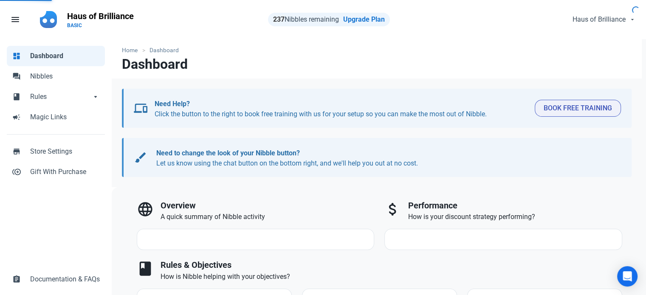
select select "7d"
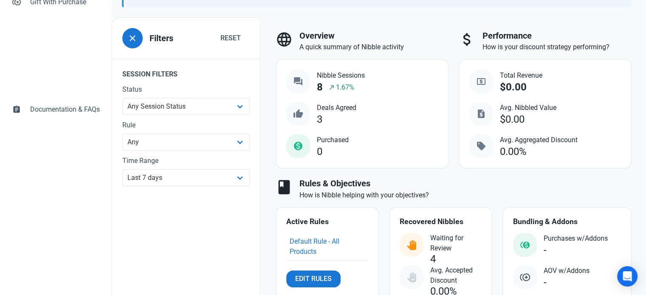
scroll to position [255, 0]
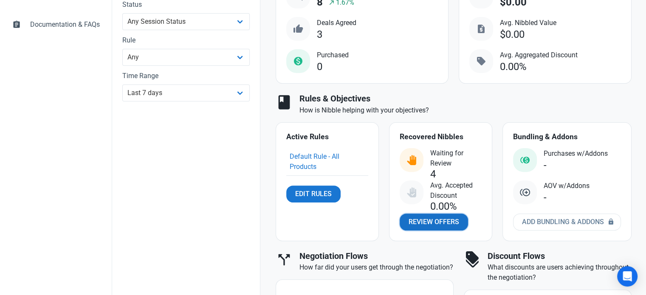
click at [436, 222] on span "Review Offers" at bounding box center [433, 222] width 51 height 10
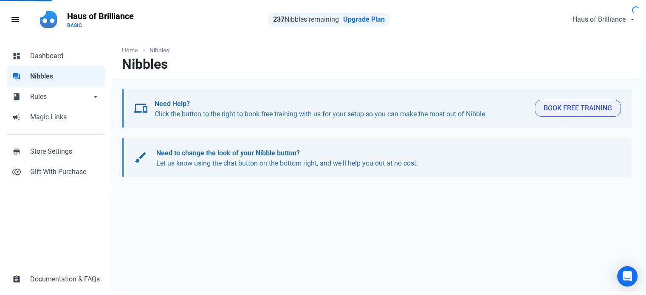
select select "user_offer_available"
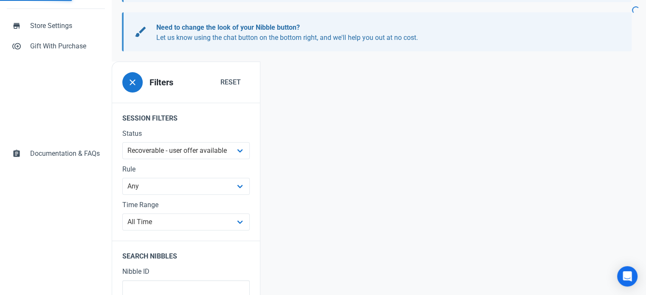
scroll to position [127, 0]
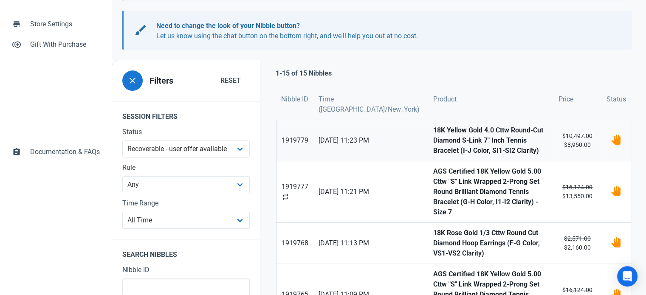
click at [456, 138] on strong "18K Yellow Gold 4.0 Cttw Round-Cut Diamond S-Link 7" Inch Tennis Bracelet (I-J …" at bounding box center [490, 140] width 115 height 31
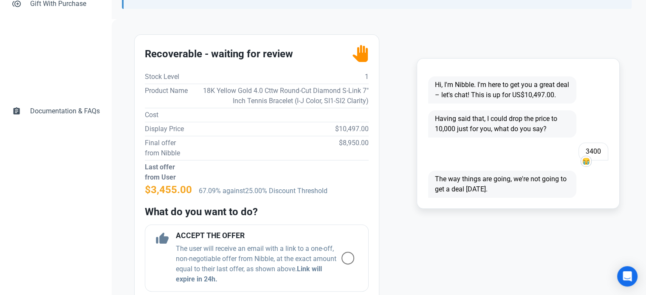
scroll to position [170, 0]
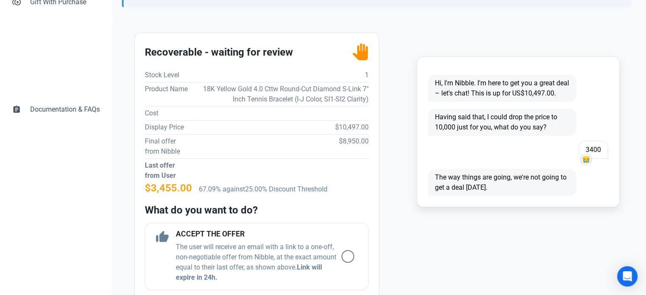
click at [324, 96] on td "18K Yellow Gold 4.0 Cttw Round-Cut Diamond S-Link 7" Inch Tennis Bracelet (I-J …" at bounding box center [281, 94] width 174 height 24
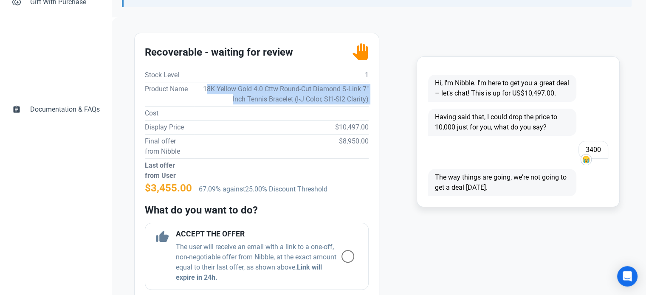
click at [324, 96] on td "18K Yellow Gold 4.0 Cttw Round-Cut Diamond S-Link 7" Inch Tennis Bracelet (I-J …" at bounding box center [281, 94] width 174 height 24
copy td "18K Yellow Gold 4.0 Cttw Round-Cut Diamond S-Link 7" Inch Tennis Bracelet (I-J …"
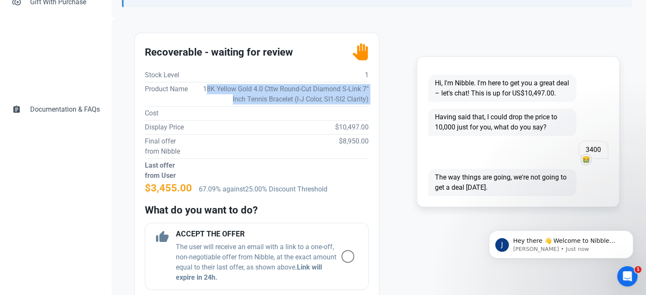
scroll to position [0, 0]
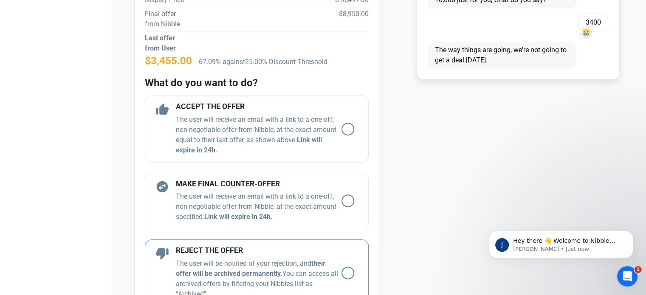
click at [345, 269] on span at bounding box center [347, 273] width 13 height 13
click at [345, 270] on input "radio" at bounding box center [344, 273] width 6 height 6
radio input "true"
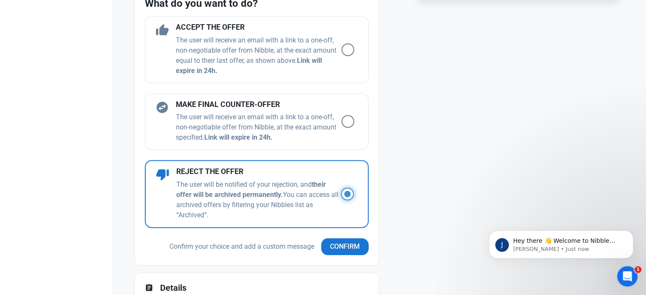
scroll to position [382, 0]
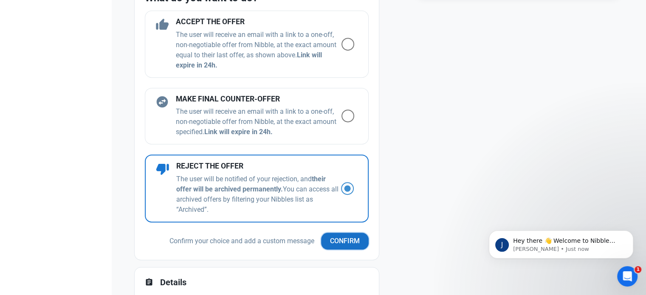
click at [349, 246] on button "Confirm" at bounding box center [345, 241] width 48 height 17
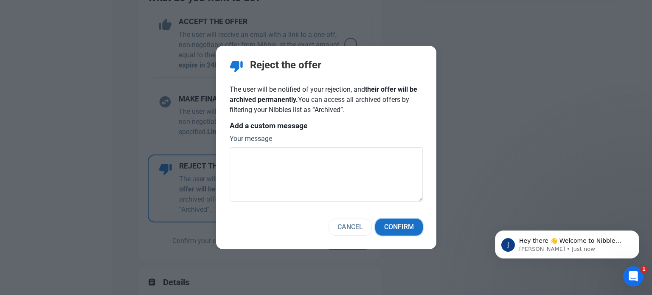
click at [398, 227] on span "Confirm" at bounding box center [399, 227] width 30 height 10
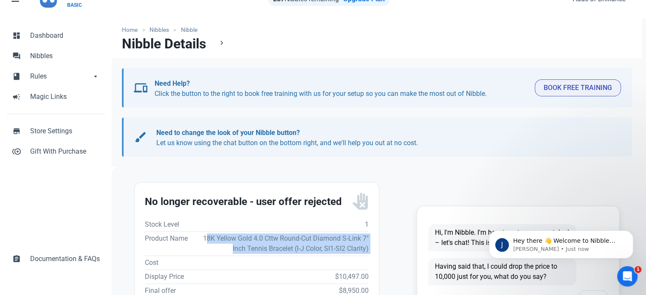
scroll to position [0, 0]
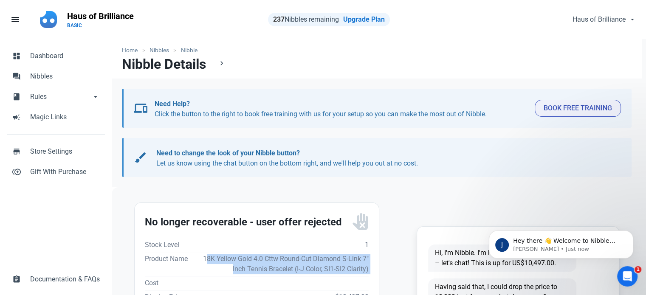
click at [188, 50] on li "Nibble" at bounding box center [187, 50] width 28 height 9
click at [164, 52] on link "Nibbles" at bounding box center [159, 50] width 28 height 9
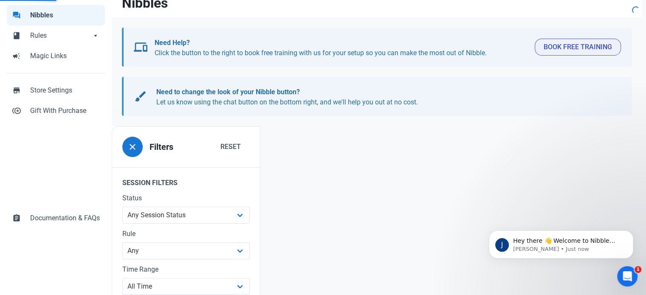
scroll to position [127, 0]
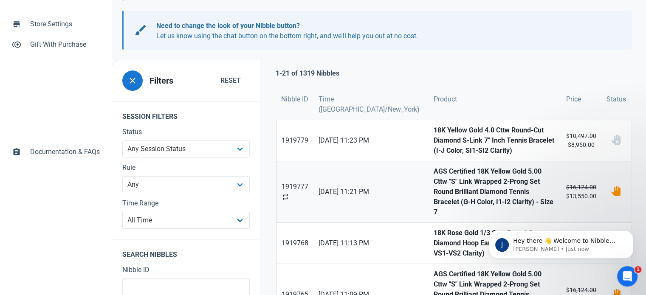
click at [358, 172] on link "[DATE] 11:21 PM" at bounding box center [370, 191] width 115 height 61
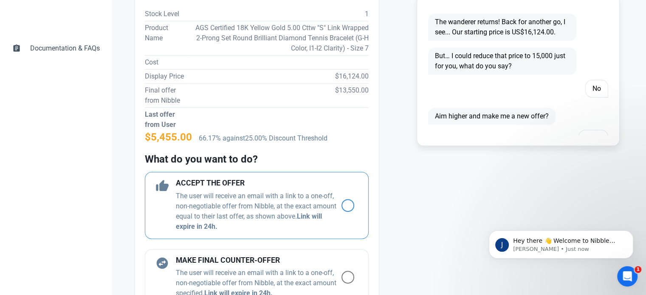
scroll to position [212, 0]
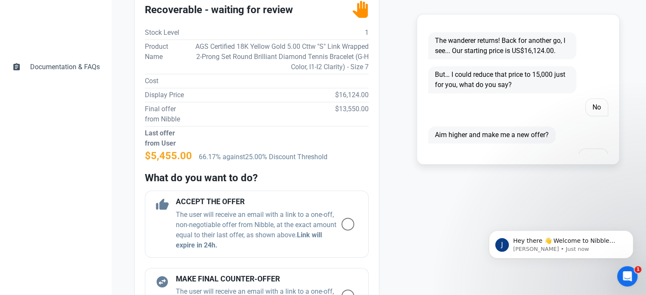
click at [290, 56] on td "AGS Certified 18K Yellow Gold 5.00 Cttw "S" Link Wrapped 2-Prong Set Round Bril…" at bounding box center [278, 56] width 181 height 34
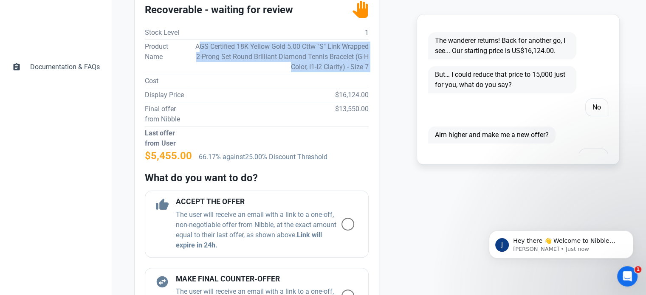
click at [290, 56] on td "AGS Certified 18K Yellow Gold 5.00 Cttw "S" Link Wrapped 2-Prong Set Round Bril…" at bounding box center [278, 56] width 181 height 34
copy td "AGS Certified 18K Yellow Gold 5.00 Cttw "S" Link Wrapped 2-Prong Set Round Bril…"
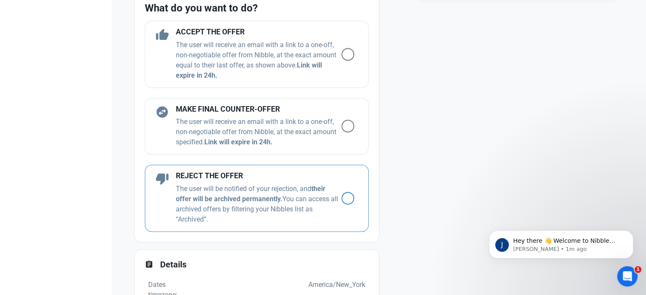
click at [346, 204] on div "thumb_down REJECT THE OFFER The user will be notified of your rejection, and th…" at bounding box center [257, 198] width 224 height 67
radio input "true"
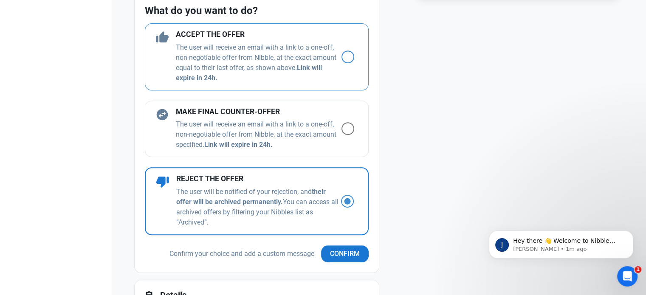
scroll to position [382, 0]
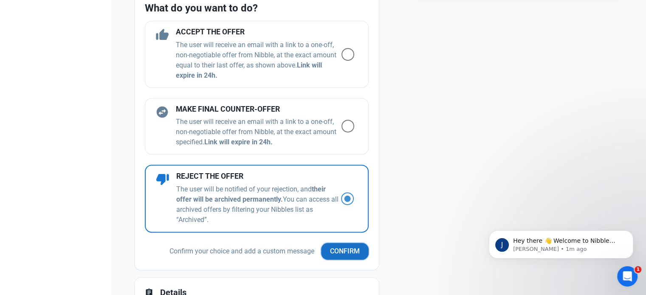
click at [344, 251] on span "Confirm" at bounding box center [345, 251] width 30 height 10
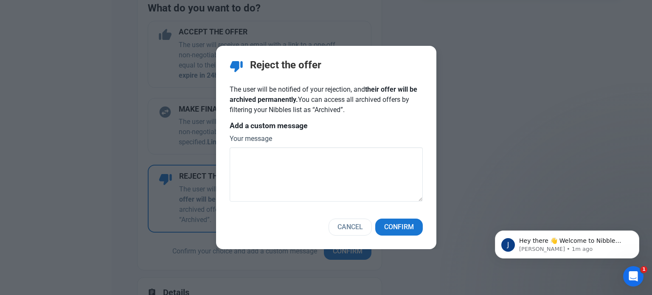
click at [409, 217] on div "thumb_down Reject the offer The user will be notified of your rejection, and th…" at bounding box center [326, 148] width 220 height 204
click at [406, 222] on button "Confirm" at bounding box center [399, 227] width 48 height 17
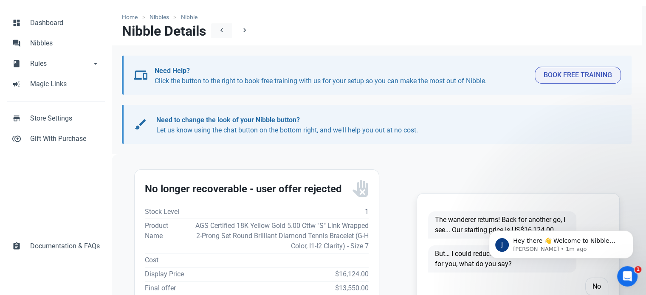
scroll to position [0, 0]
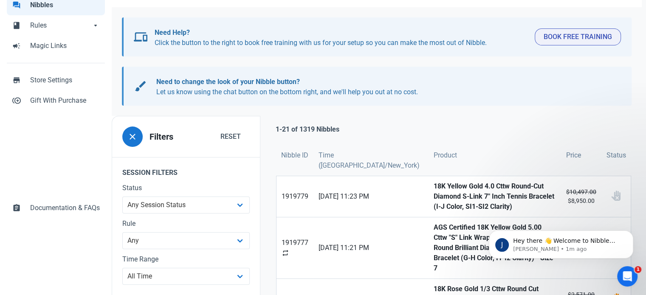
scroll to position [212, 0]
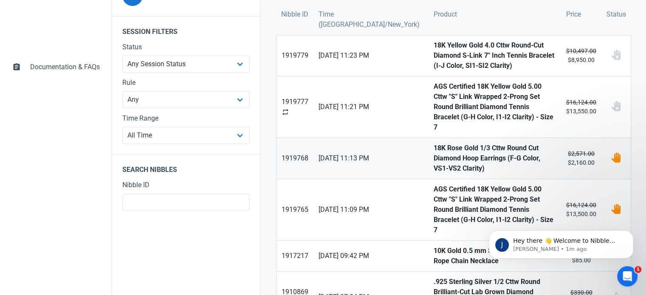
click at [481, 143] on strong "18K Rose Gold 1/3 Cttw Round Cut Diamond Hoop Earrings (F-G Color, VS1-VS2 Clar…" at bounding box center [494, 158] width 122 height 31
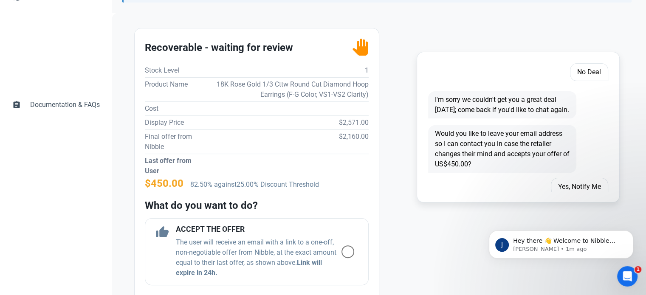
scroll to position [170, 0]
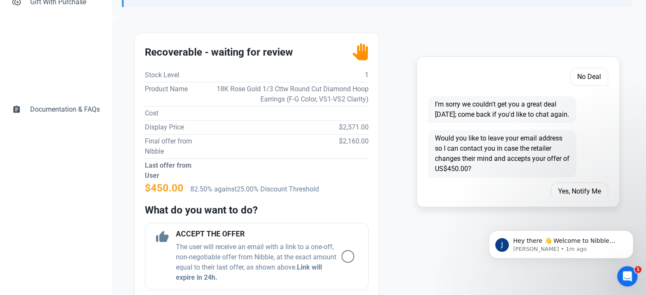
click at [331, 87] on td "18K Rose Gold 1/3 Cttw Round Cut Diamond Hoop Earrings (F-G Color, VS1-VS2 Clar…" at bounding box center [283, 94] width 171 height 24
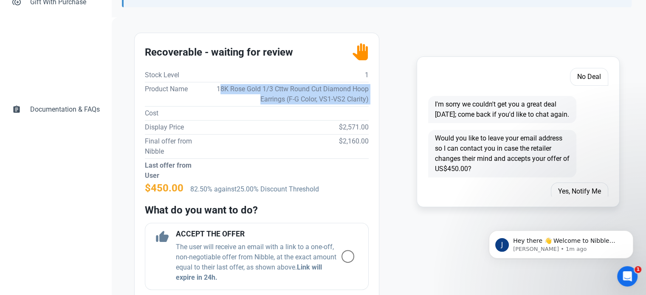
click at [331, 87] on td "18K Rose Gold 1/3 Cttw Round Cut Diamond Hoop Earrings (F-G Color, VS1-VS2 Clar…" at bounding box center [283, 94] width 171 height 24
copy td "18K Rose Gold 1/3 Cttw Round Cut Diamond Hoop Earrings (F-G Color, VS1-VS2 Clar…"
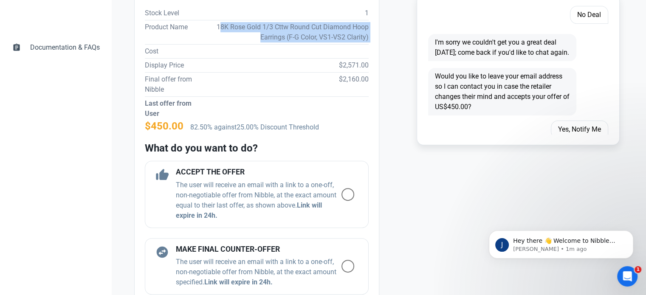
scroll to position [382, 0]
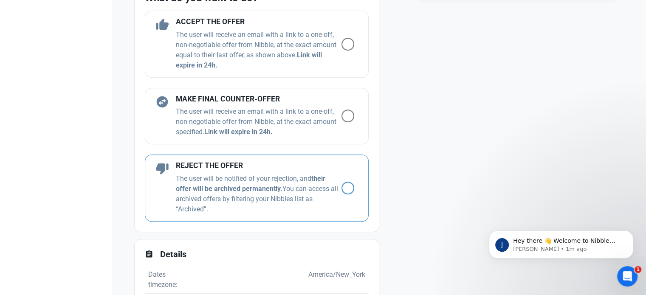
click at [341, 182] on label at bounding box center [351, 188] width 20 height 13
click at [341, 186] on input "radio" at bounding box center [344, 189] width 6 height 6
radio input "true"
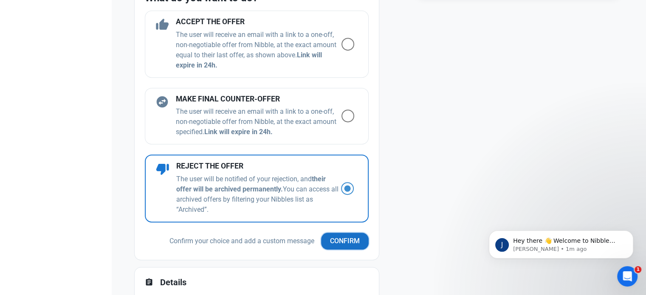
click at [348, 239] on span "Confirm" at bounding box center [345, 241] width 30 height 10
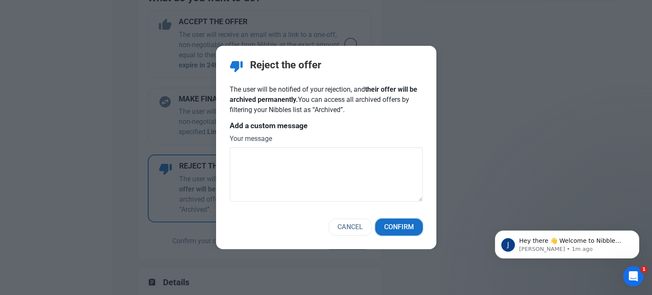
click at [393, 231] on span "Confirm" at bounding box center [399, 227] width 30 height 10
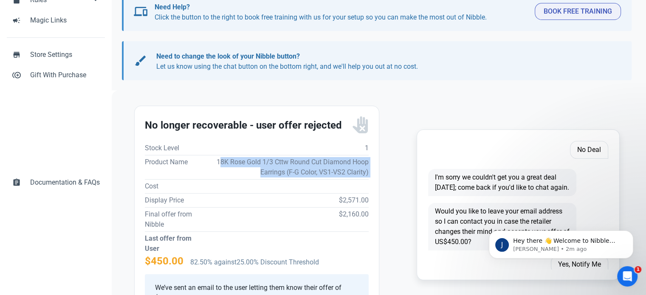
scroll to position [0, 0]
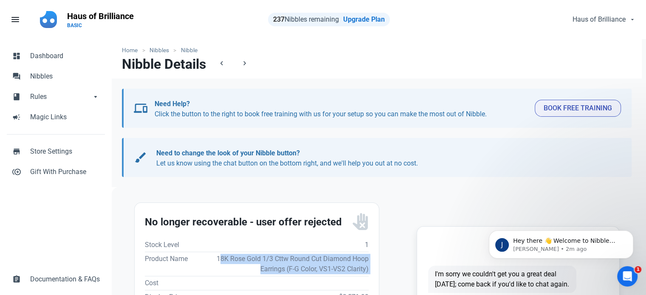
click at [196, 47] on li "Nibble" at bounding box center [187, 50] width 28 height 9
click at [178, 50] on li "Nibble" at bounding box center [187, 50] width 28 height 9
click at [164, 52] on link "Nibbles" at bounding box center [159, 50] width 28 height 9
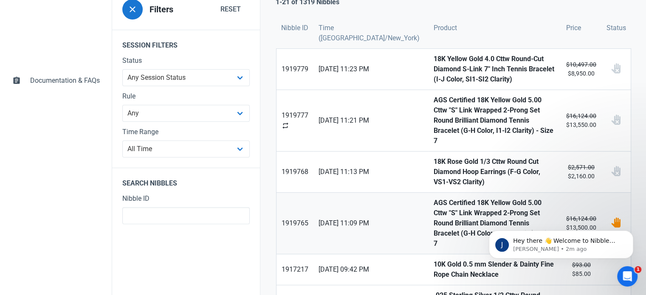
scroll to position [255, 0]
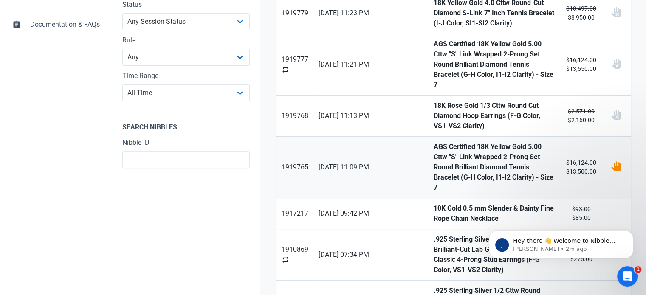
click at [433, 142] on strong "AGS Certified 18K Yellow Gold 5.00 Cttw "S" Link Wrapped 2-Prong Set Round Bril…" at bounding box center [494, 167] width 122 height 51
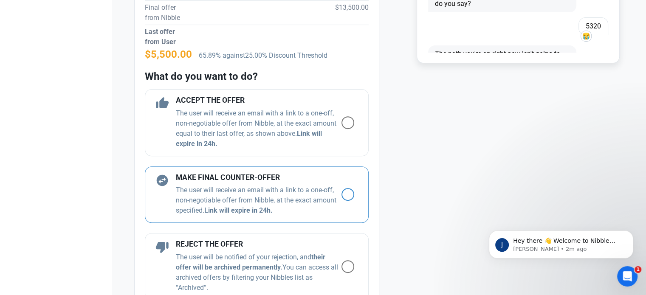
scroll to position [340, 0]
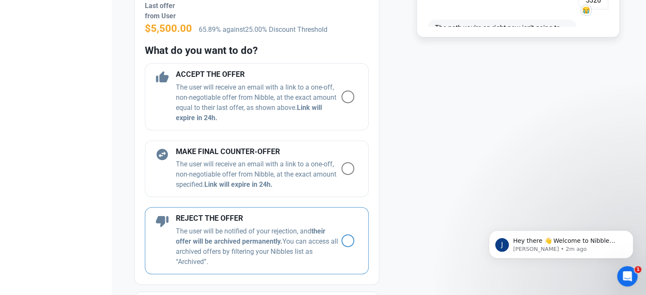
click at [338, 250] on div "thumb_down REJECT THE OFFER The user will be notified of your rejection, and th…" at bounding box center [257, 240] width 224 height 67
radio input "true"
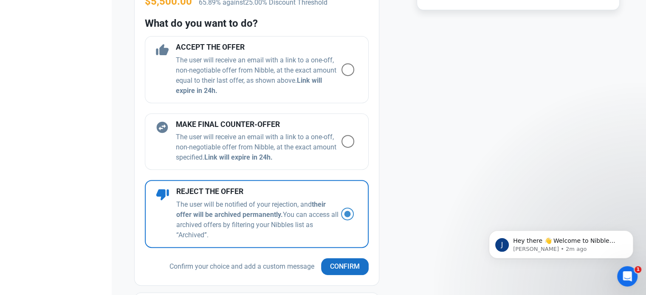
scroll to position [382, 0]
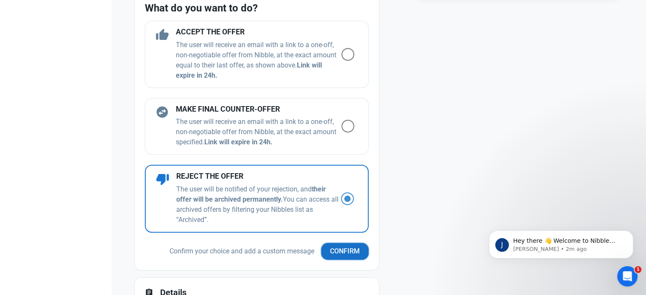
click at [355, 247] on button "Confirm" at bounding box center [345, 251] width 48 height 17
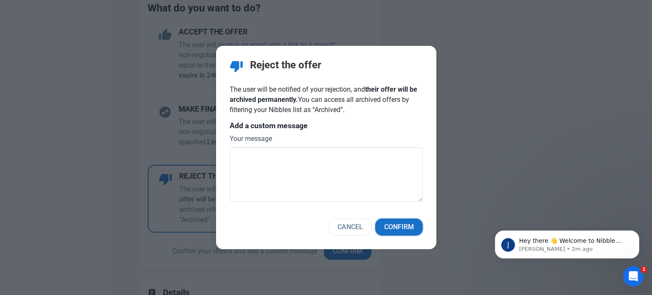
click at [406, 224] on span "Confirm" at bounding box center [399, 227] width 30 height 10
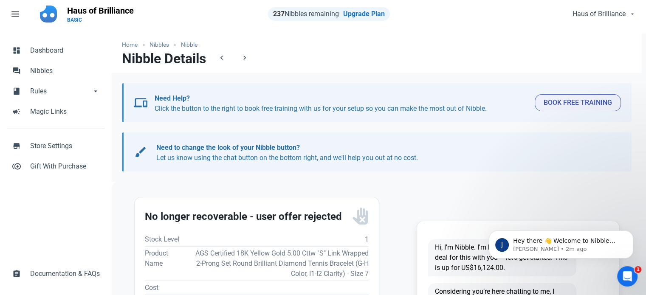
scroll to position [0, 0]
